Goal: Find contact information: Find contact information

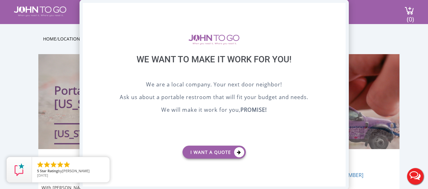
click at [339, 5] on div "X" at bounding box center [341, 8] width 10 height 11
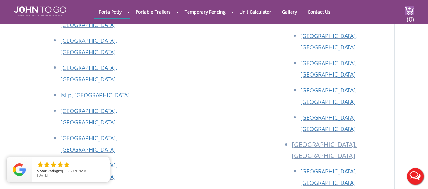
scroll to position [2436, 0]
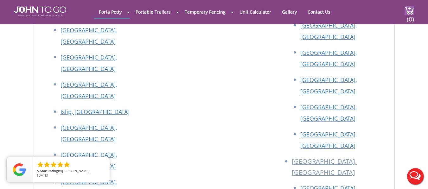
copy p "Homestead"
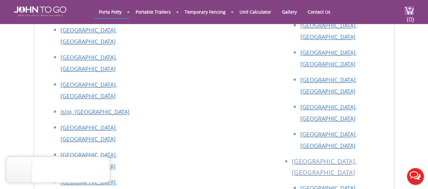
copy p "Farmingdale"
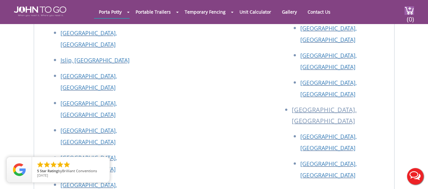
scroll to position [2519, 0]
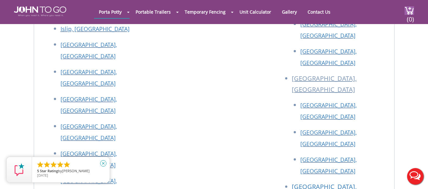
click at [106, 164] on icon "close" at bounding box center [103, 163] width 6 height 6
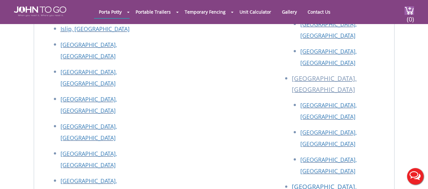
drag, startPoint x: 115, startPoint y: 176, endPoint x: 86, endPoint y: 175, distance: 29.5
drag, startPoint x: 114, startPoint y: 176, endPoint x: 85, endPoint y: 177, distance: 28.9
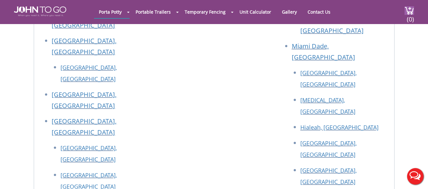
scroll to position [2405, 0]
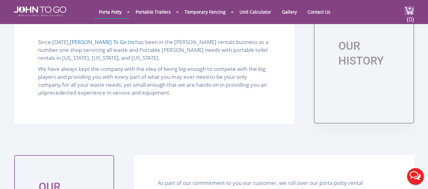
scroll to position [266, 0]
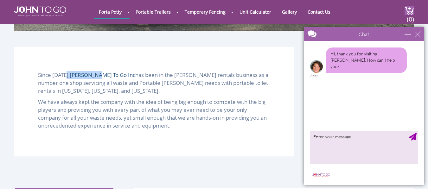
drag, startPoint x: 62, startPoint y: 80, endPoint x: 89, endPoint y: 81, distance: 27.0
click at [89, 81] on p "Since 2004, John To Go Inc has been in the porta john rentals business as a num…" at bounding box center [154, 83] width 232 height 24
copy p "John To Go"
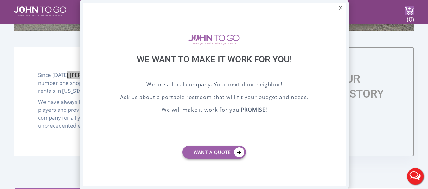
scroll to position [0, 0]
click at [339, 9] on div "X" at bounding box center [341, 8] width 10 height 11
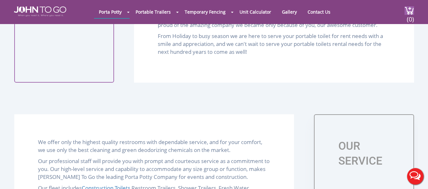
scroll to position [609, 0]
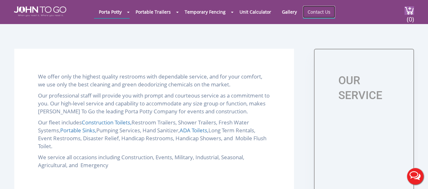
click at [318, 12] on link "Contact Us" at bounding box center [319, 12] width 32 height 12
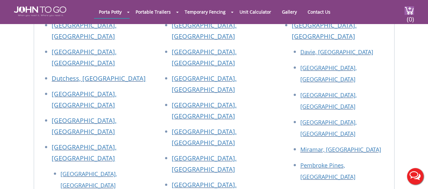
scroll to position [495, 0]
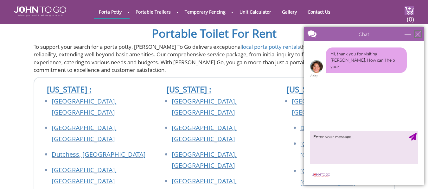
click at [416, 35] on div "close" at bounding box center [418, 34] width 6 height 6
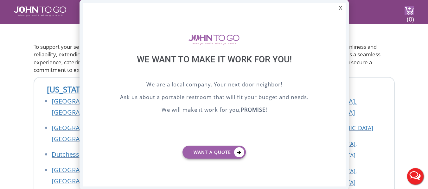
scroll to position [0, 0]
click at [340, 8] on div "X" at bounding box center [341, 8] width 10 height 11
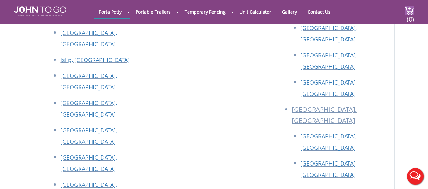
scroll to position [1142, 0]
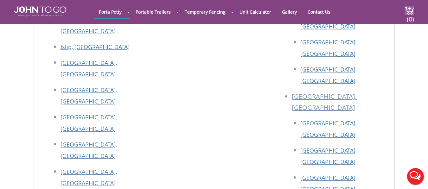
drag, startPoint x: 100, startPoint y: 97, endPoint x: 143, endPoint y: 100, distance: 42.9
copy p "[GEOGRAPHIC_DATA][PERSON_NAME]"
